Goal: Check status: Check status

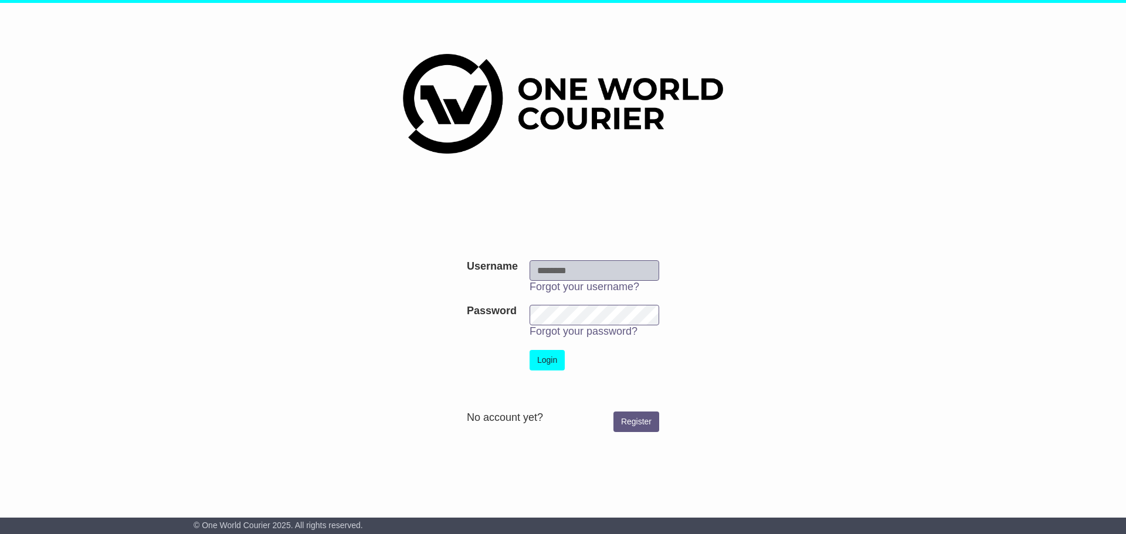
type input "**********"
click at [551, 365] on button "Login" at bounding box center [547, 360] width 35 height 21
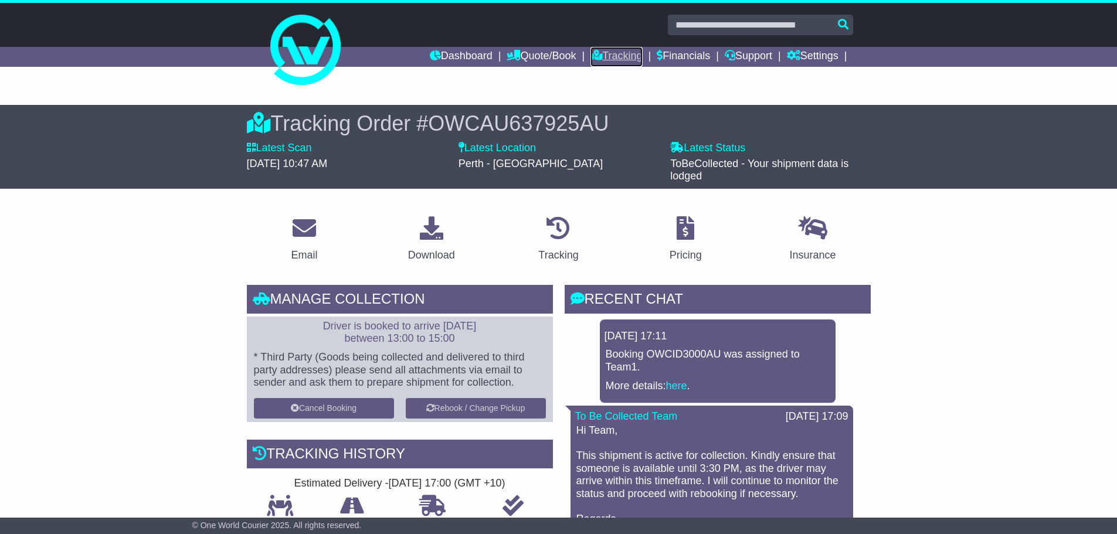
click at [591, 53] on icon at bounding box center [597, 55] width 12 height 11
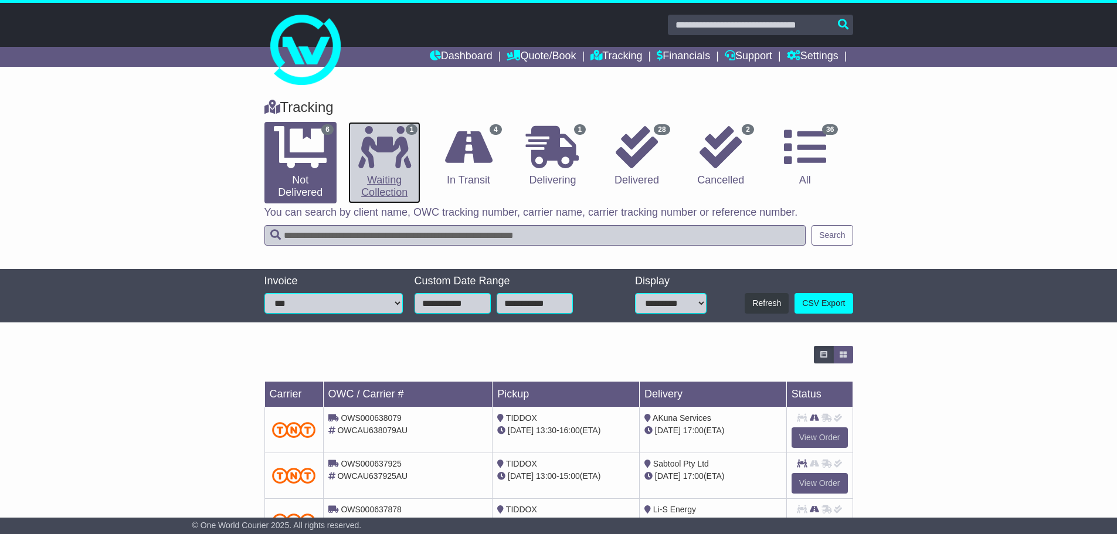
click at [394, 161] on icon at bounding box center [384, 147] width 53 height 42
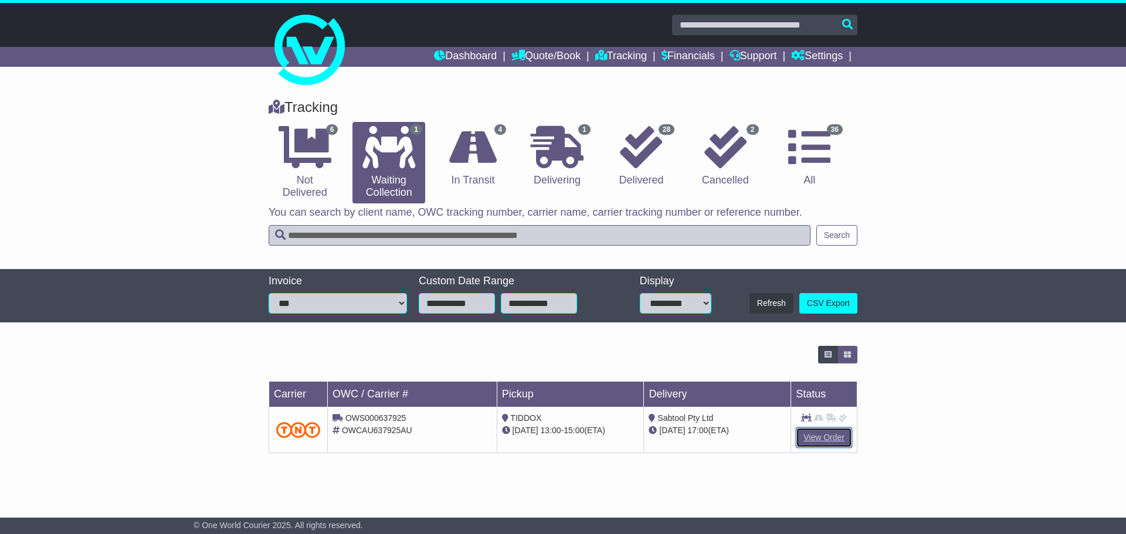
click at [816, 437] on link "View Order" at bounding box center [824, 437] width 56 height 21
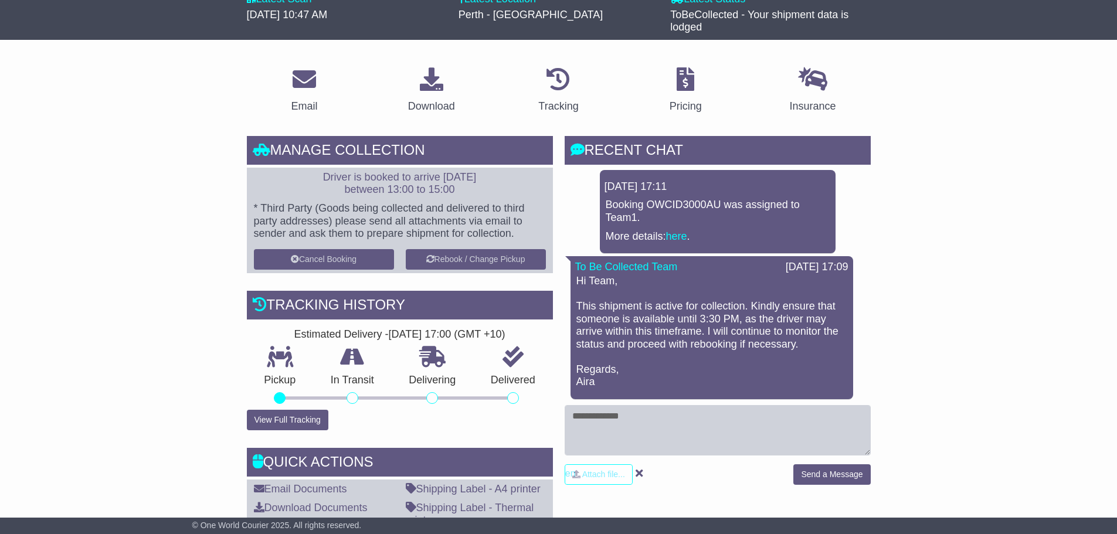
scroll to position [176, 0]
